Goal: Task Accomplishment & Management: Complete application form

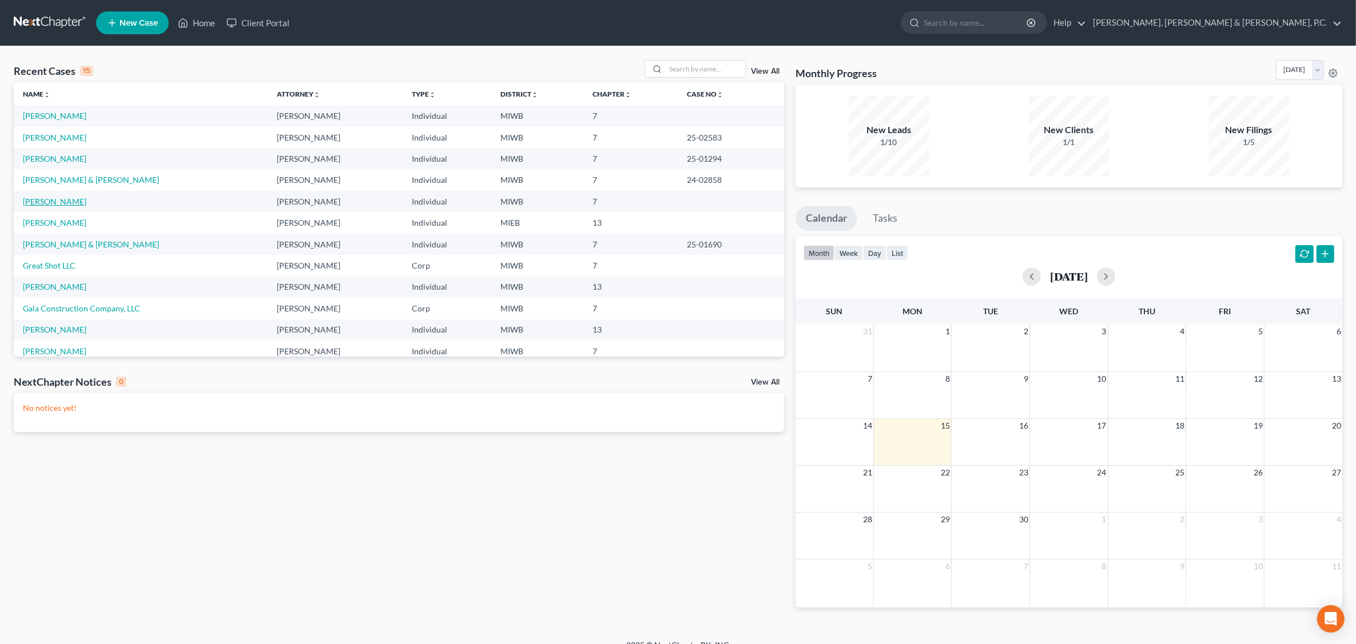
click at [55, 201] on link "[PERSON_NAME]" at bounding box center [54, 202] width 63 height 10
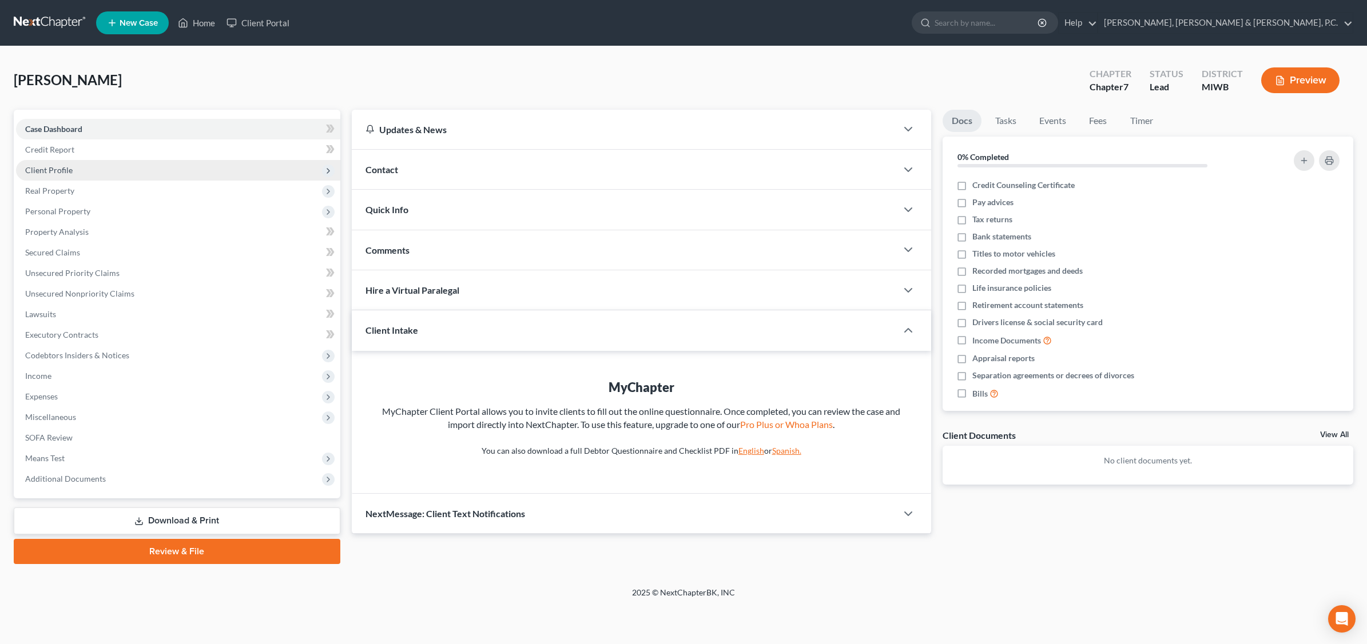
click at [72, 166] on span "Client Profile" at bounding box center [178, 170] width 324 height 21
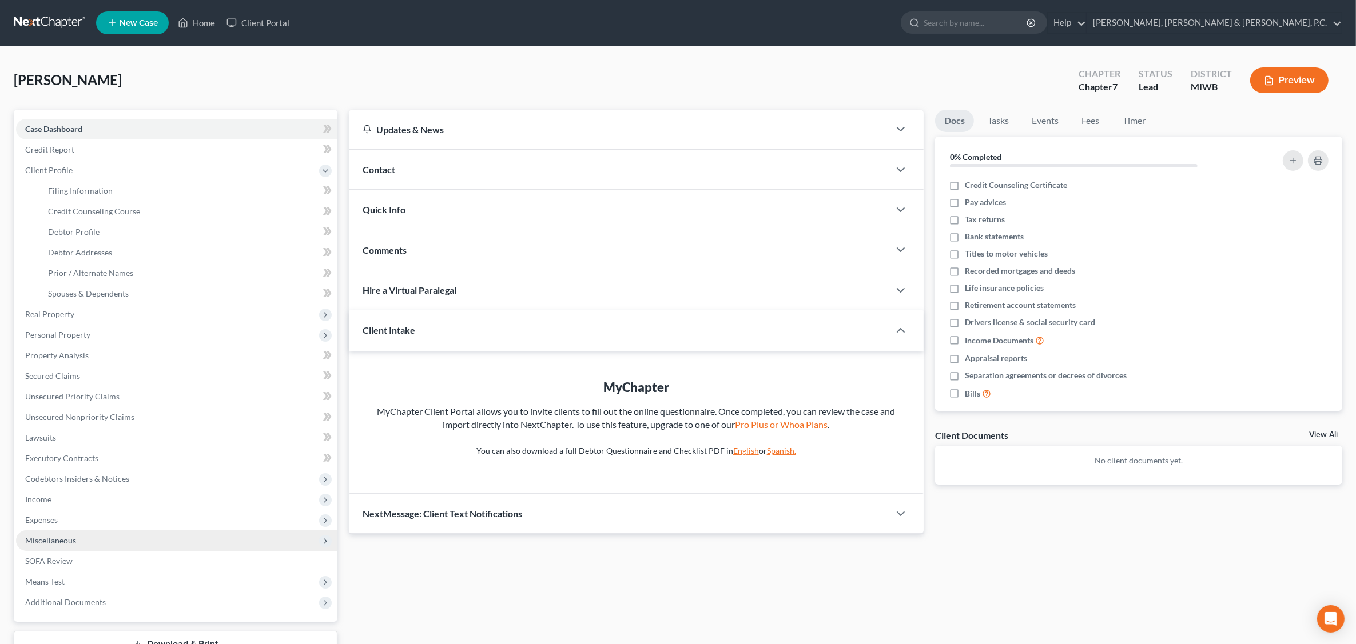
click at [75, 536] on span "Miscellaneous" at bounding box center [176, 541] width 321 height 21
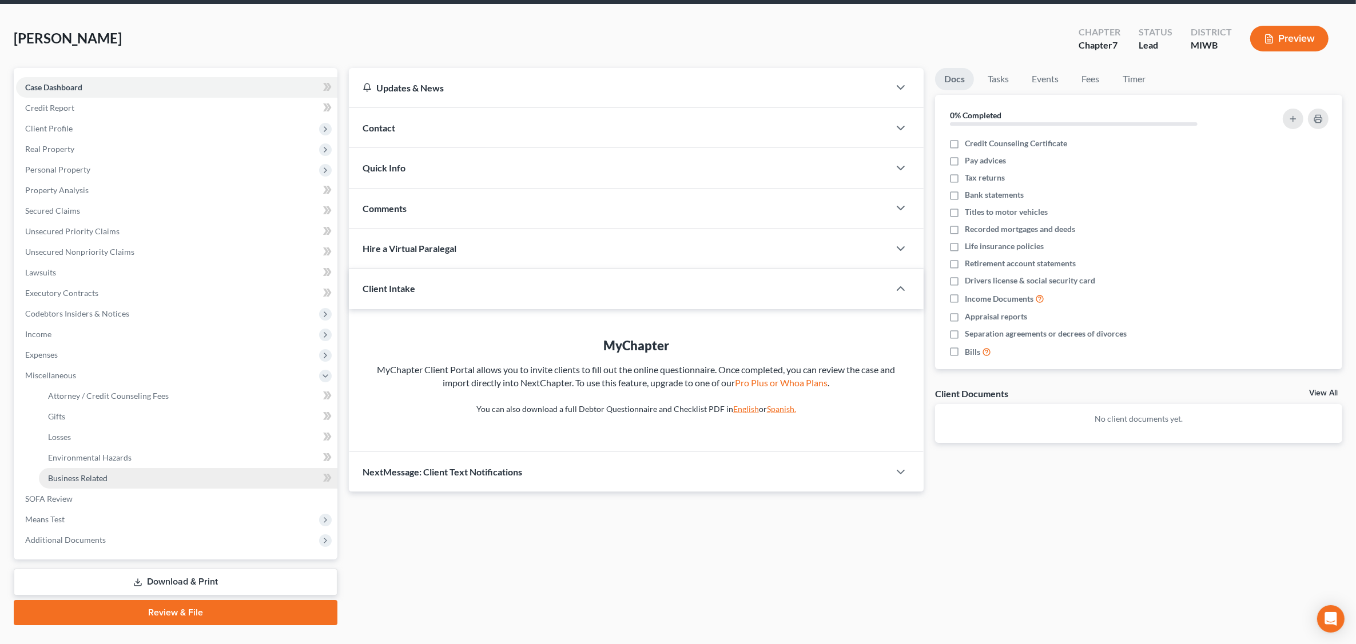
scroll to position [65, 0]
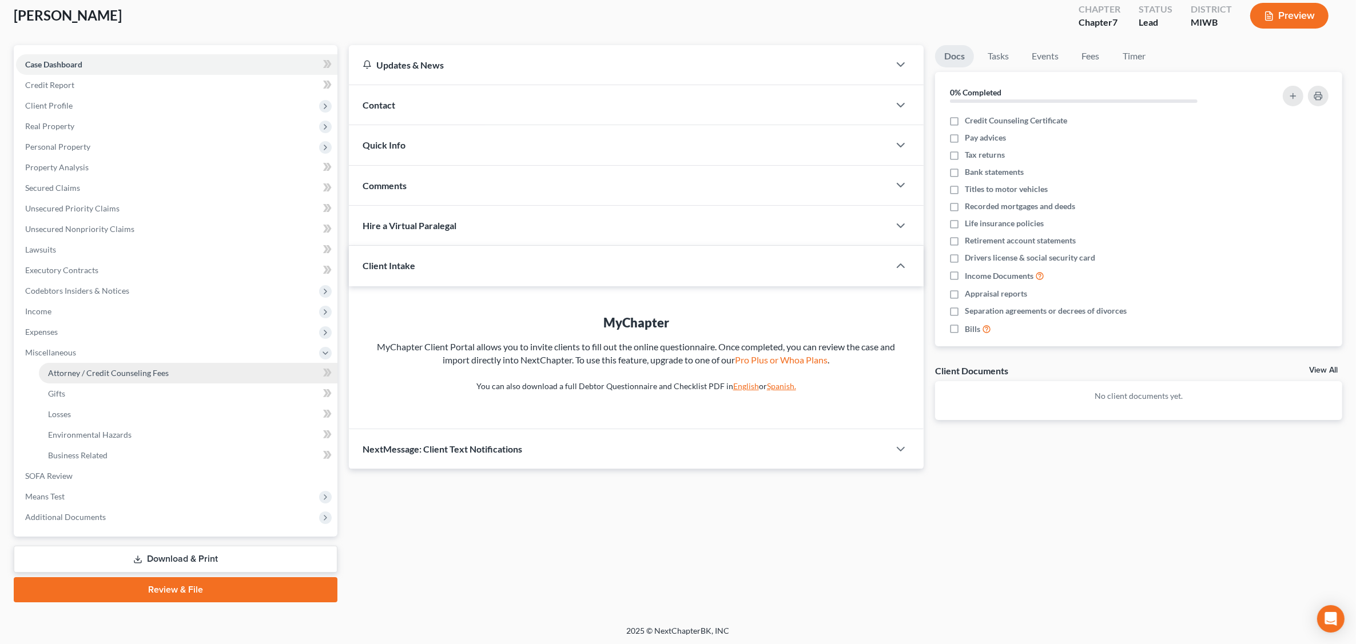
click at [127, 373] on span "Attorney / Credit Counseling Fees" at bounding box center [108, 373] width 121 height 10
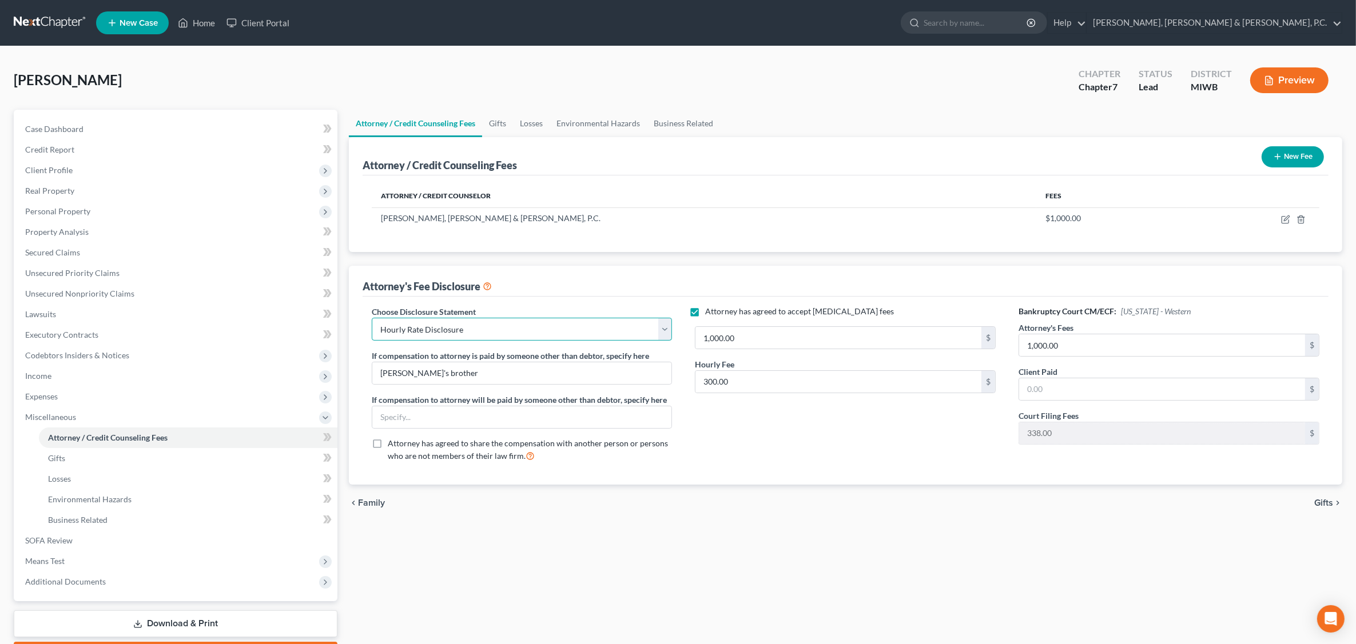
drag, startPoint x: 503, startPoint y: 329, endPoint x: 559, endPoint y: 330, distance: 55.5
click at [503, 329] on select "Select Disclosure of Compensation - [PERSON_NAME] Excludes Representation langu…" at bounding box center [522, 329] width 301 height 23
select select "1"
click at [372, 318] on select "Select Disclosure of Compensation - [PERSON_NAME] Excludes Representation langu…" at bounding box center [522, 329] width 301 height 23
click at [1090, 78] on button "Preview" at bounding box center [1289, 80] width 78 height 26
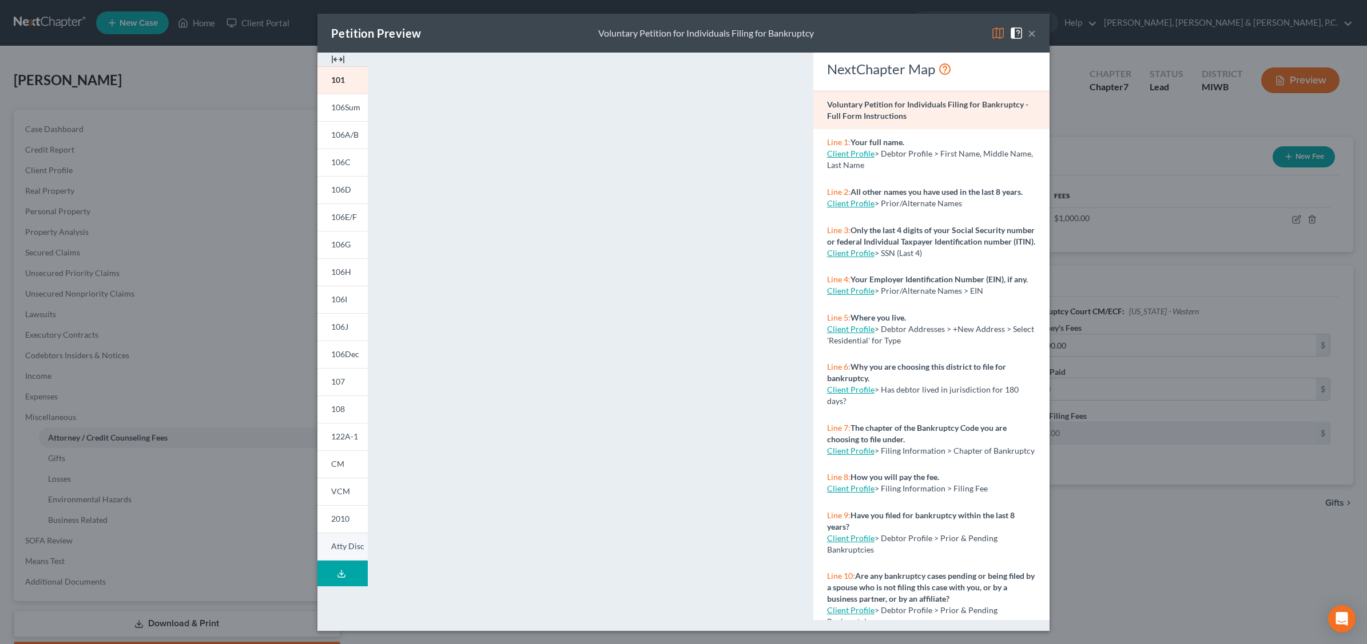
click at [352, 545] on span "Atty Disc" at bounding box center [347, 546] width 33 height 10
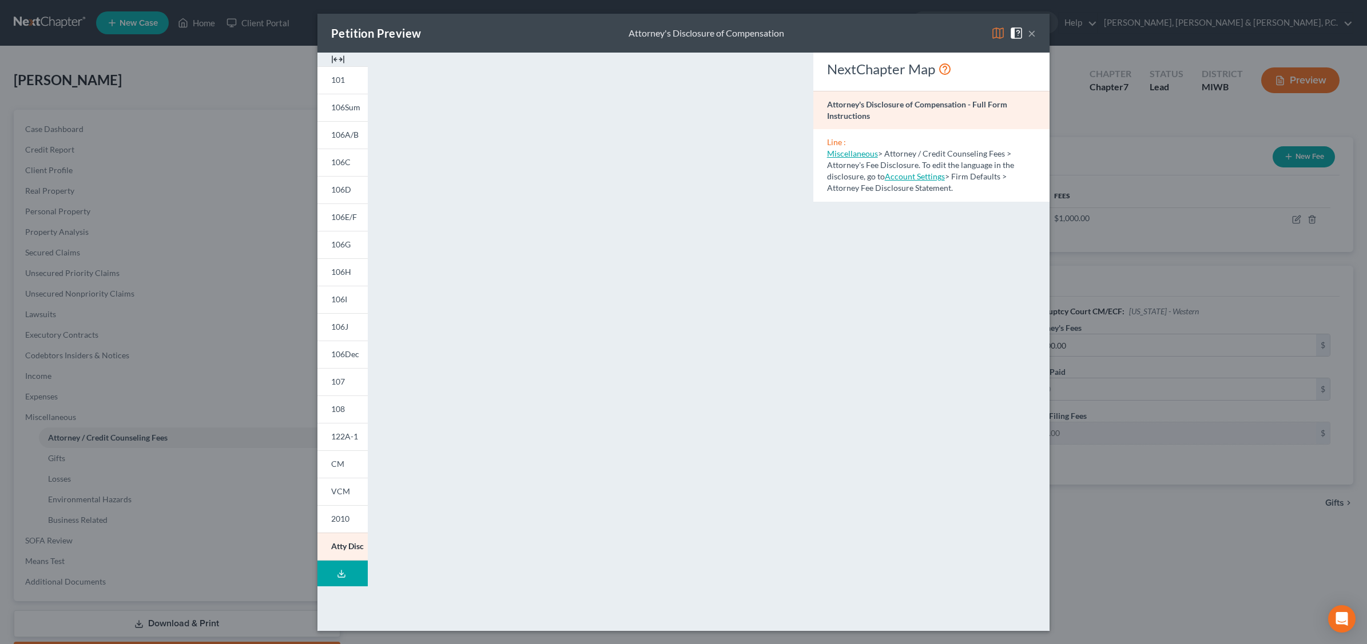
click at [1030, 30] on button "×" at bounding box center [1031, 33] width 8 height 14
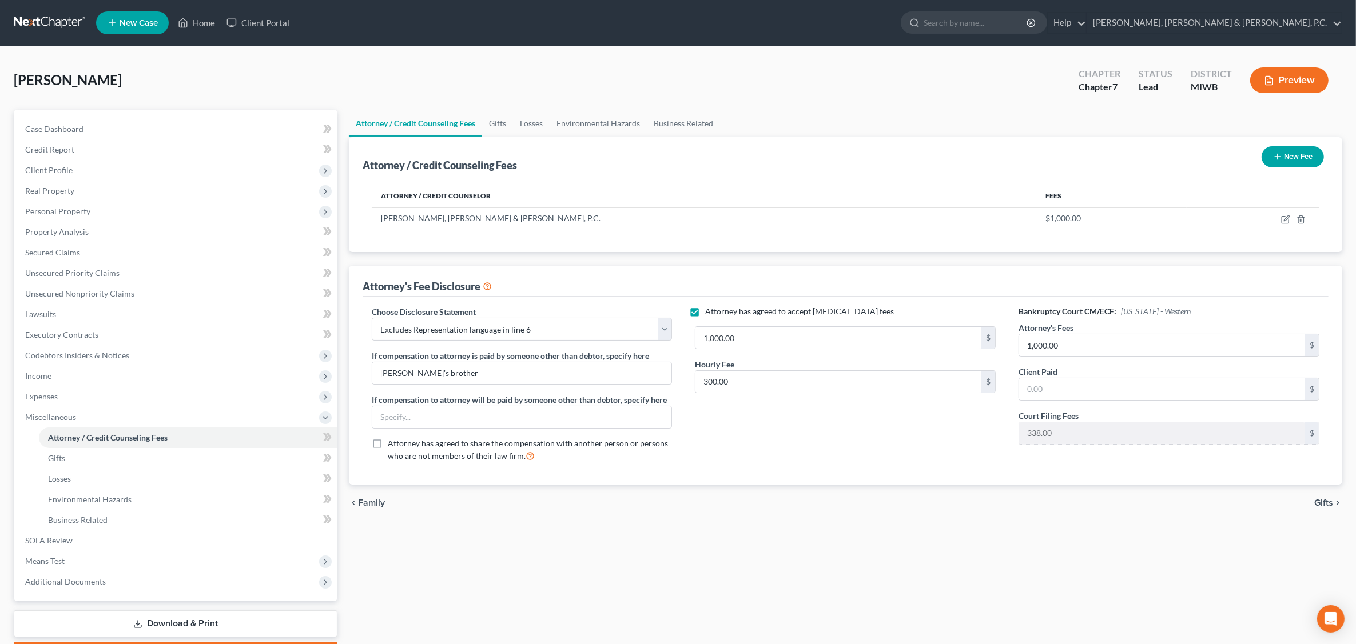
click at [819, 110] on ul "Attorney / Credit Counseling Fees Gifts Losses Environmental Hazards Business R…" at bounding box center [845, 123] width 993 height 27
click at [54, 164] on span "Client Profile" at bounding box center [176, 170] width 321 height 21
